Goal: Transaction & Acquisition: Register for event/course

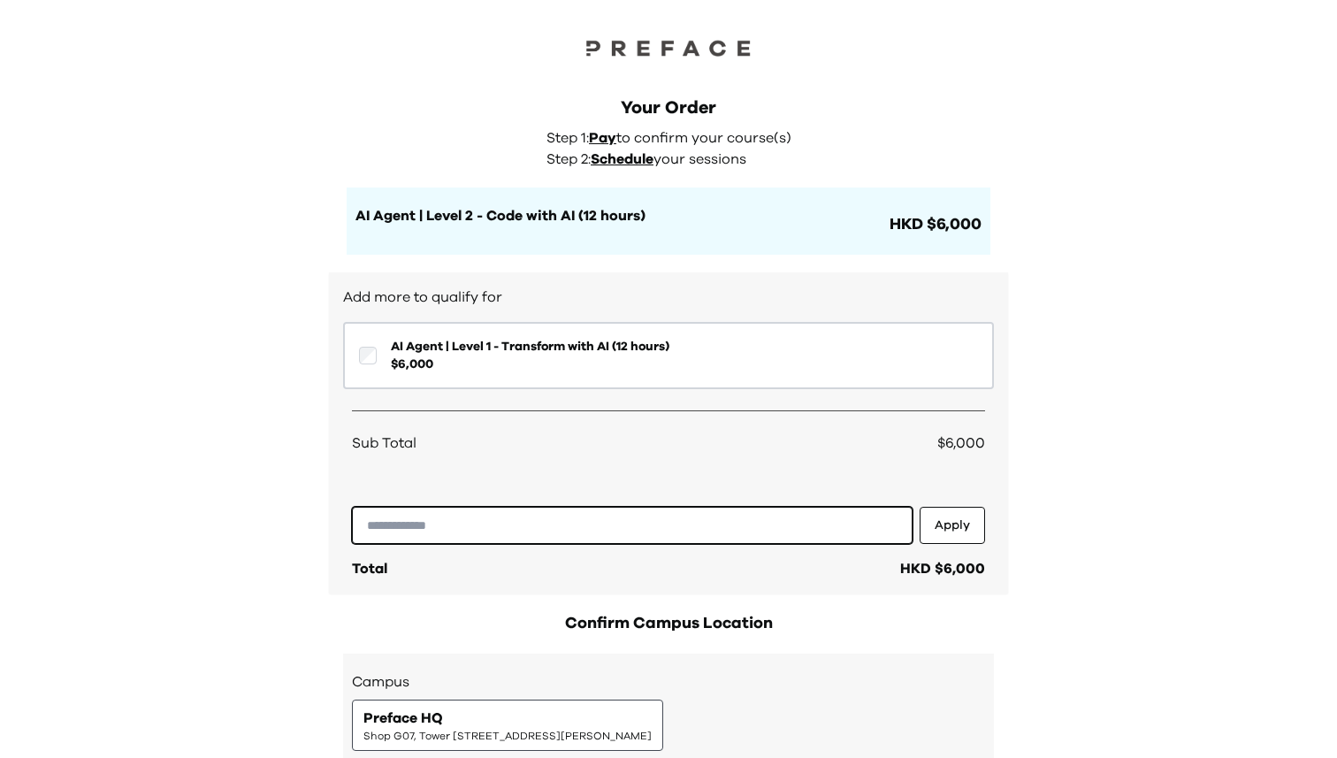
click at [426, 537] on input "text" at bounding box center [632, 525] width 560 height 37
type input "**********"
click at [960, 531] on button "Apply" at bounding box center [951, 525] width 65 height 37
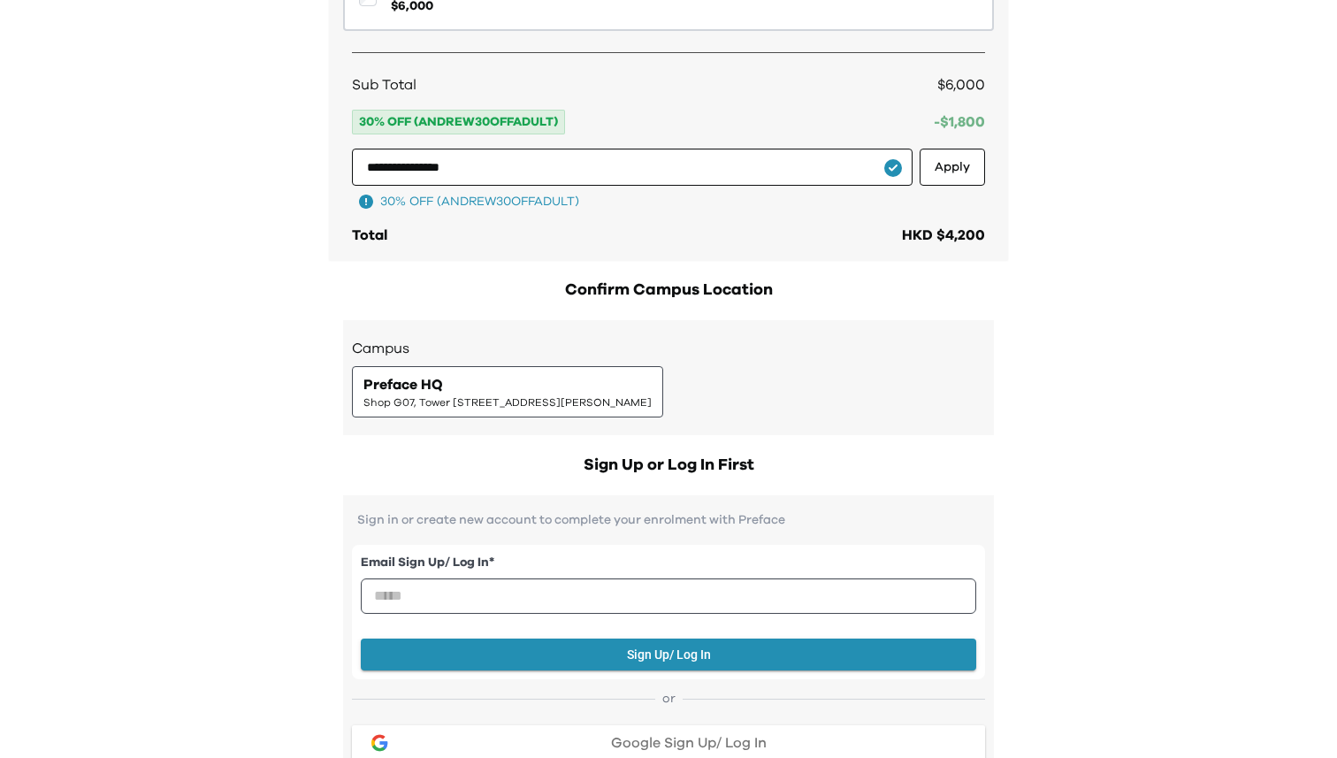
scroll to position [363, 0]
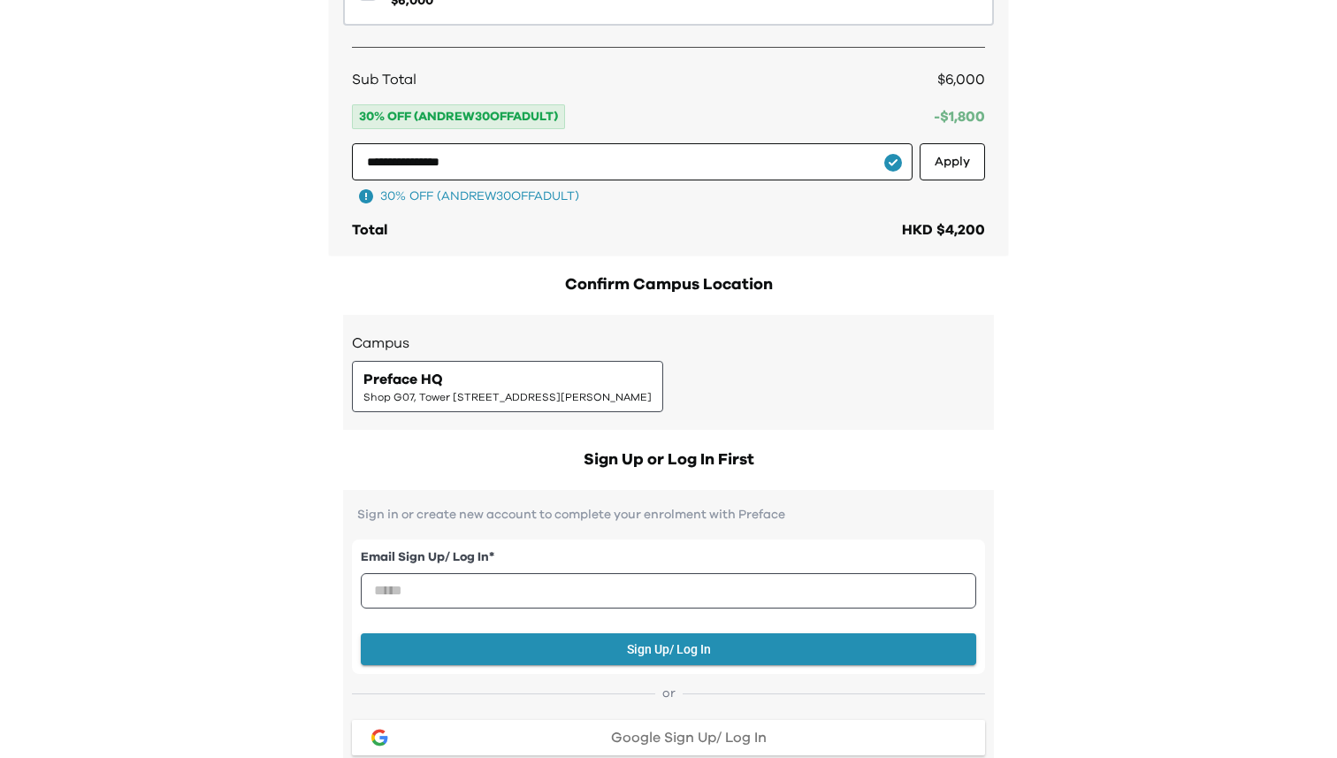
click at [606, 385] on div "Preface HQ Shop G07, Tower [STREET_ADDRESS][PERSON_NAME]" at bounding box center [507, 386] width 288 height 35
click at [573, 392] on span "Shop G07, Tower [STREET_ADDRESS][PERSON_NAME]" at bounding box center [507, 397] width 288 height 14
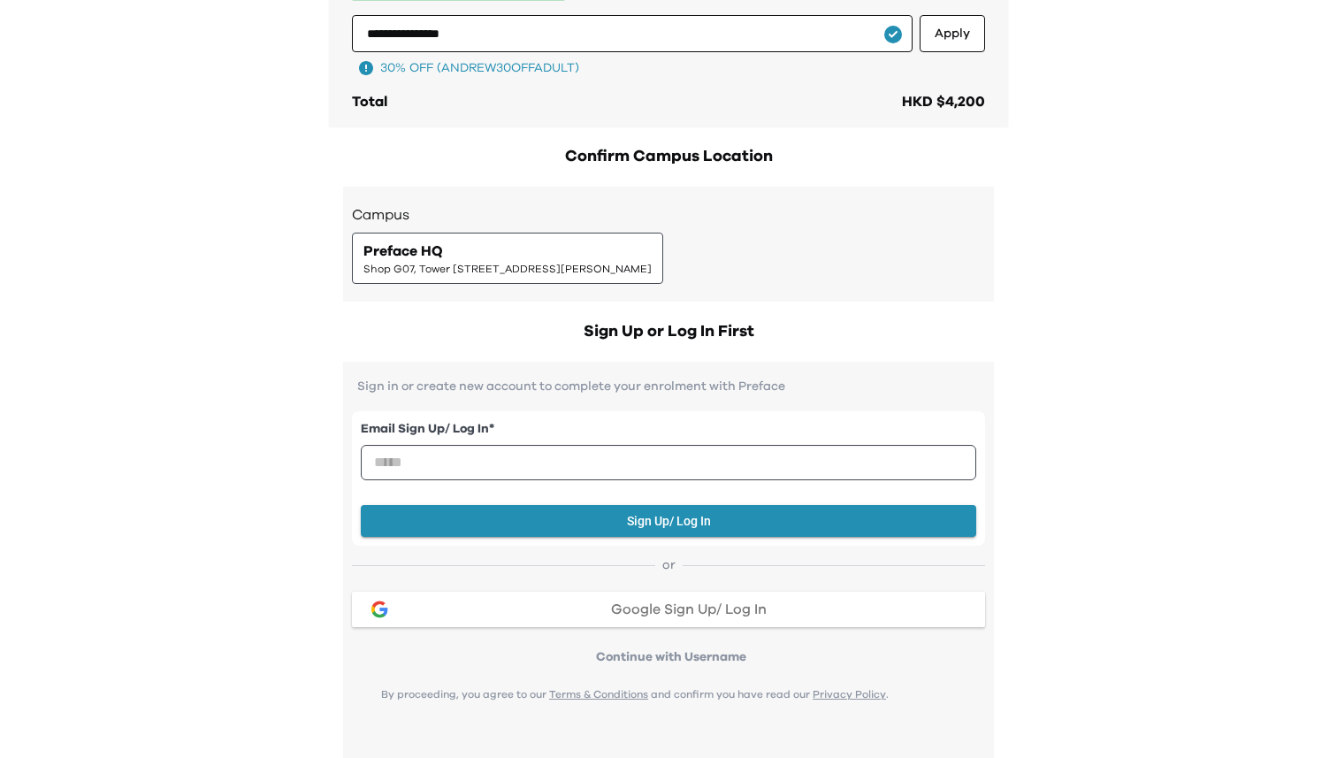
scroll to position [497, 0]
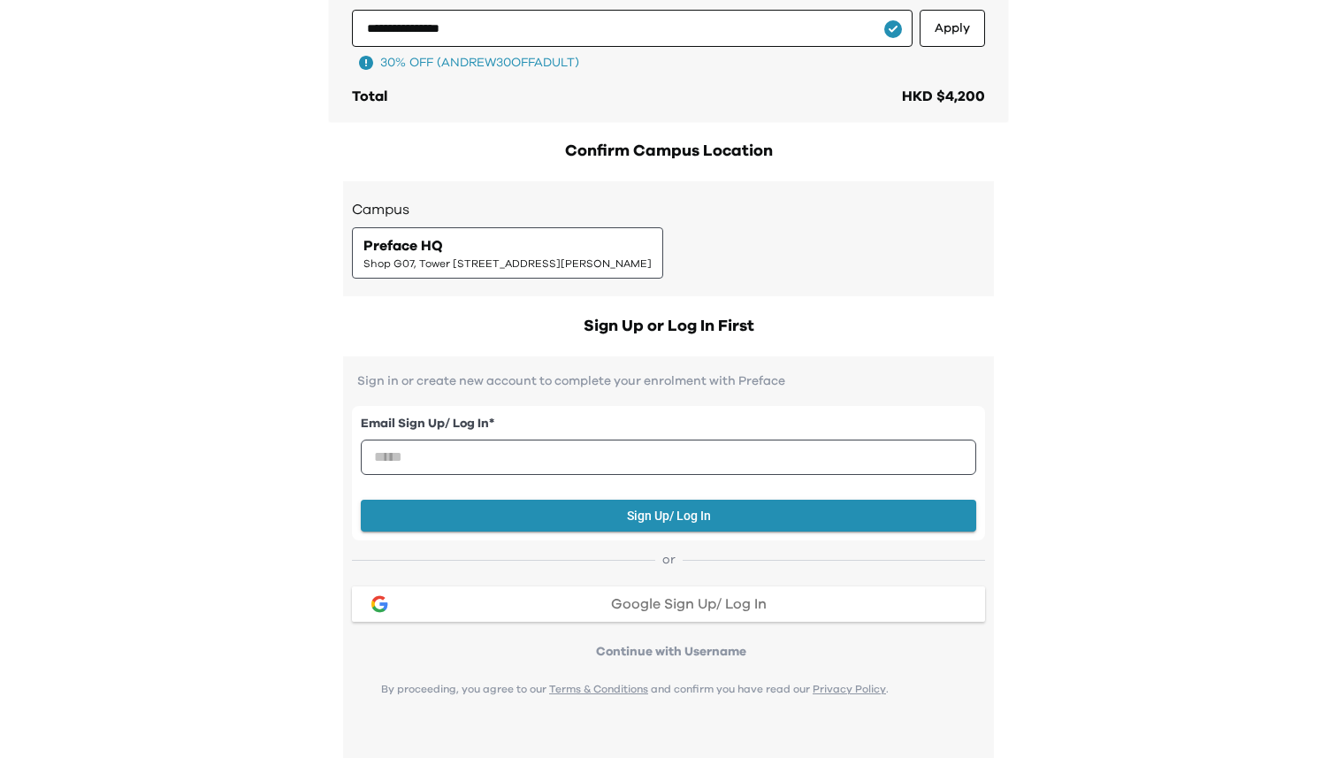
click at [705, 619] on button "Google Sign Up/ Log In" at bounding box center [668, 603] width 633 height 35
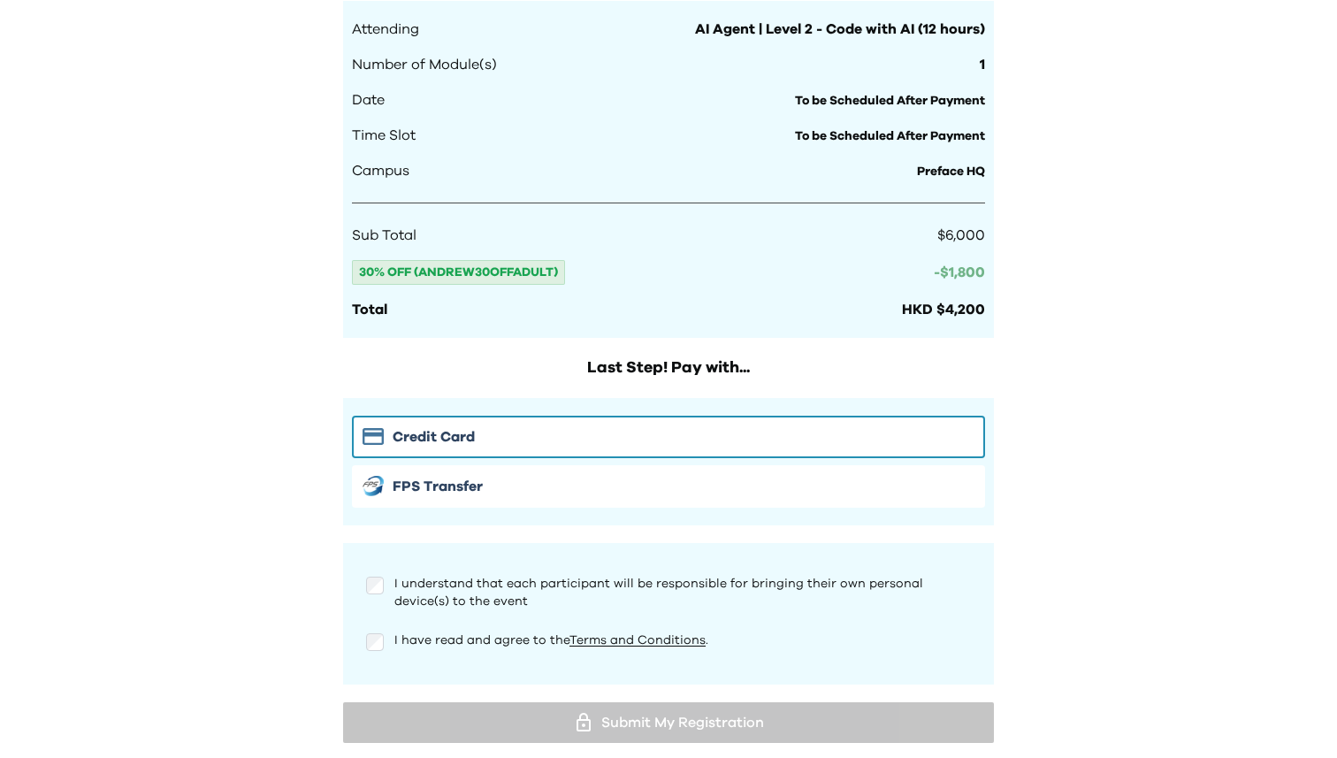
scroll to position [1115, 0]
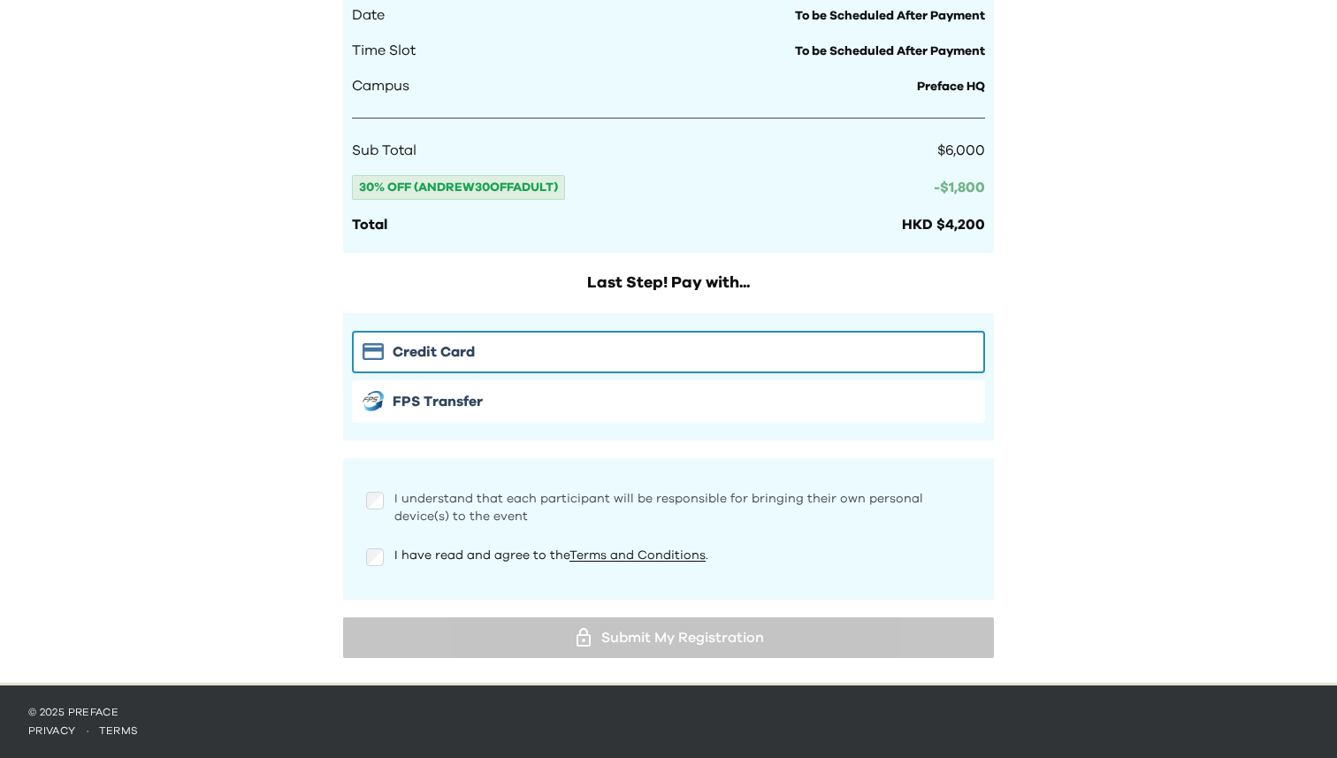
click at [420, 502] on span "I understand that each participant will be responsible for bringing their own p…" at bounding box center [658, 507] width 529 height 30
click at [407, 547] on p "I have read and agree to the Terms and Conditions ." at bounding box center [551, 555] width 314 height 18
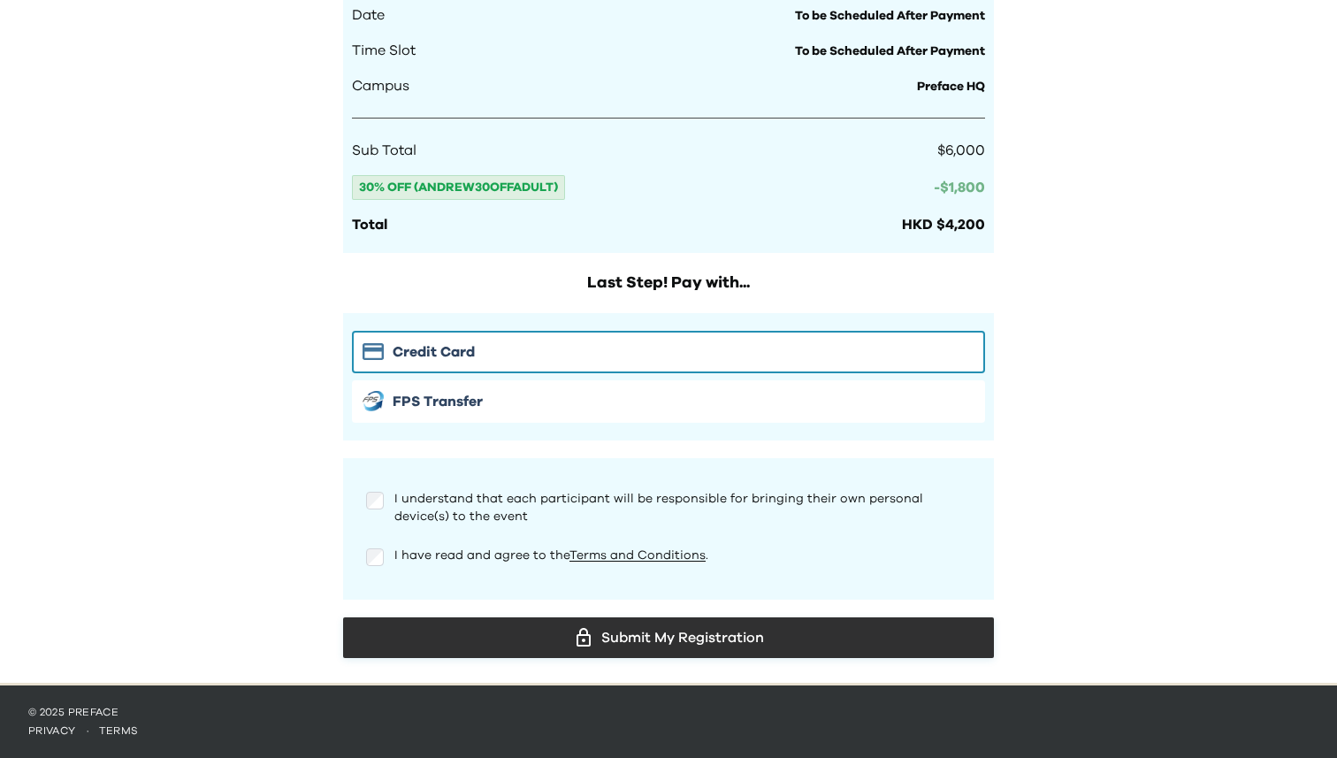
click at [713, 637] on div "Submit My Registration" at bounding box center [668, 637] width 622 height 27
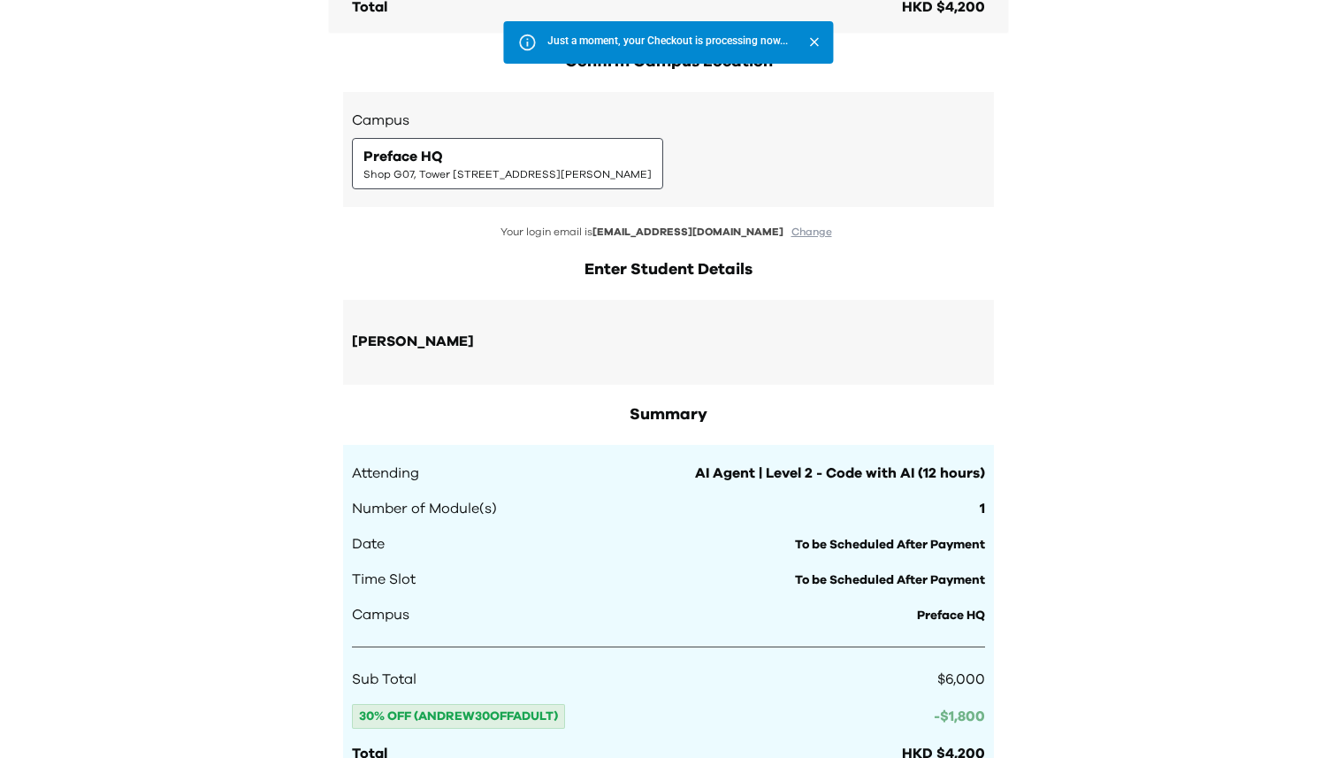
scroll to position [498, 0]
